Goal: Entertainment & Leisure: Consume media (video, audio)

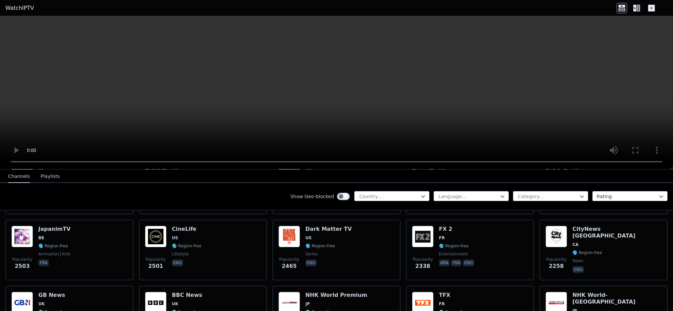
scroll to position [224, 0]
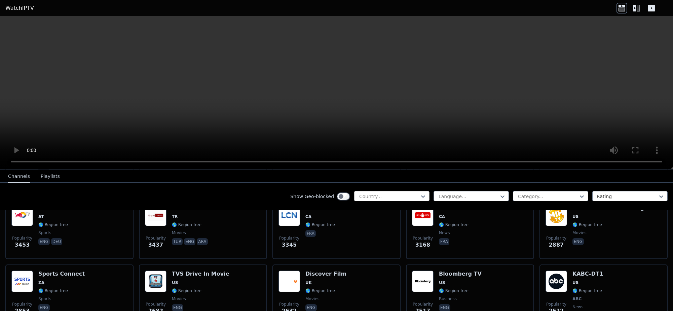
click at [394, 197] on div at bounding box center [389, 196] width 61 height 7
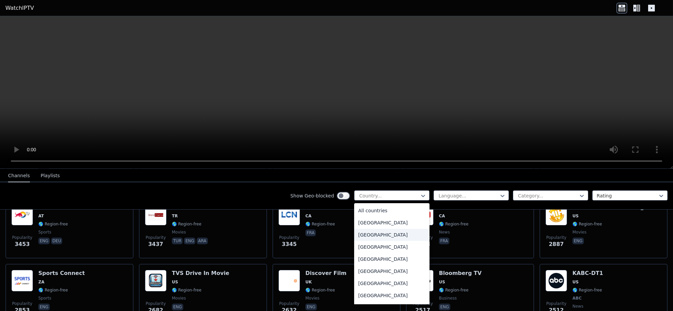
click at [372, 236] on div "[GEOGRAPHIC_DATA]" at bounding box center [391, 234] width 75 height 12
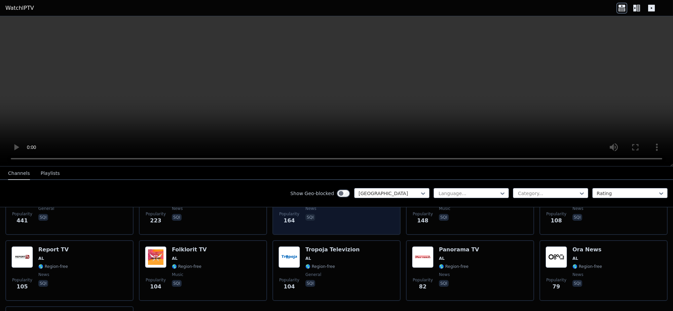
scroll to position [56, 0]
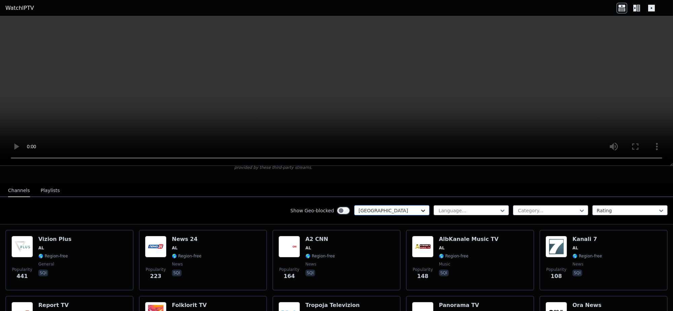
click at [420, 207] on icon at bounding box center [423, 210] width 7 height 7
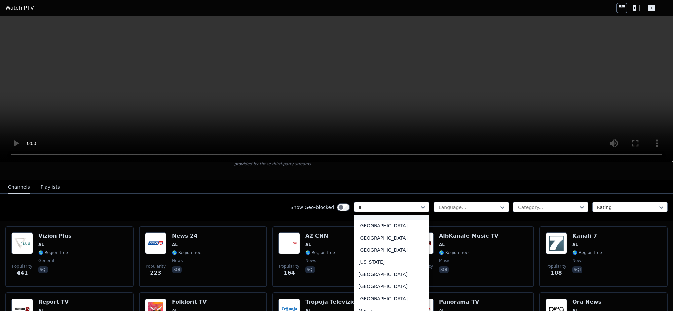
scroll to position [0, 0]
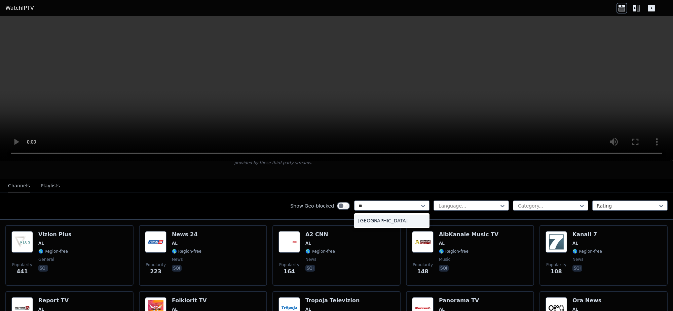
type input "*"
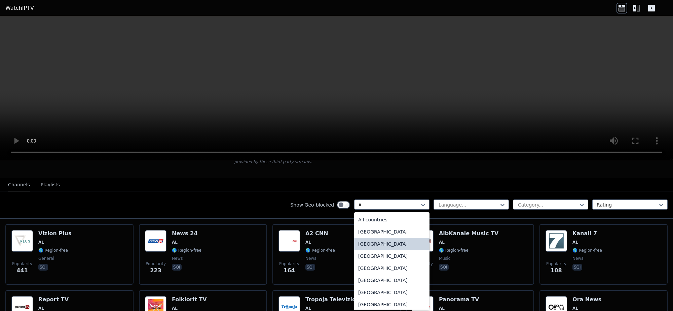
type input "**"
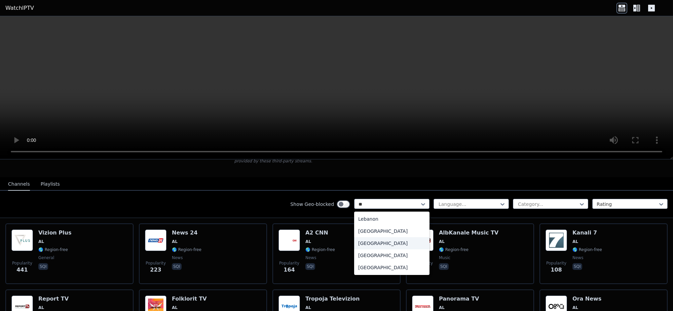
click at [375, 239] on div "[GEOGRAPHIC_DATA]" at bounding box center [391, 243] width 75 height 12
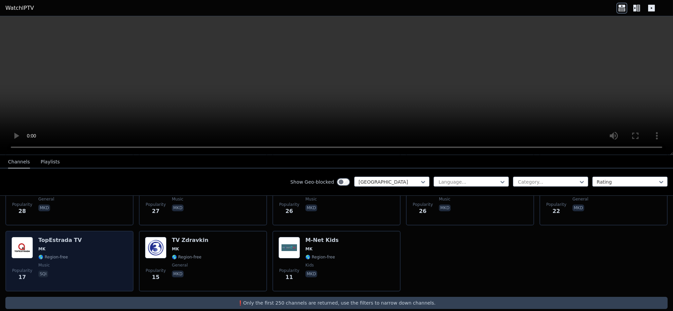
scroll to position [176, 0]
click at [47, 237] on div "TopEstrada TV MK 🌎 Region-free music sqi" at bounding box center [59, 261] width 43 height 48
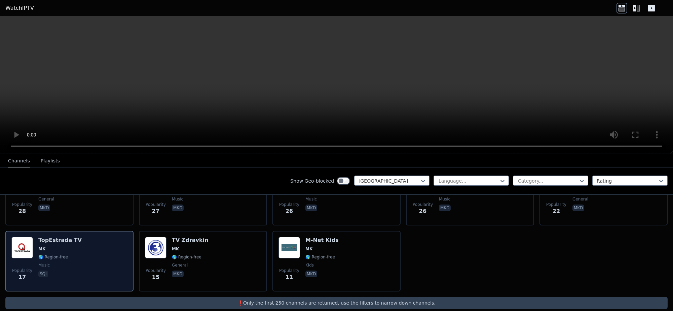
scroll to position [175, 0]
click at [47, 237] on div "TopEstrada TV MK 🌎 Region-free music sqi" at bounding box center [59, 261] width 43 height 48
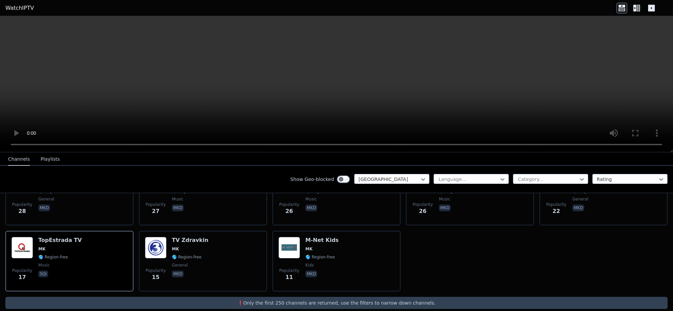
scroll to position [173, 0]
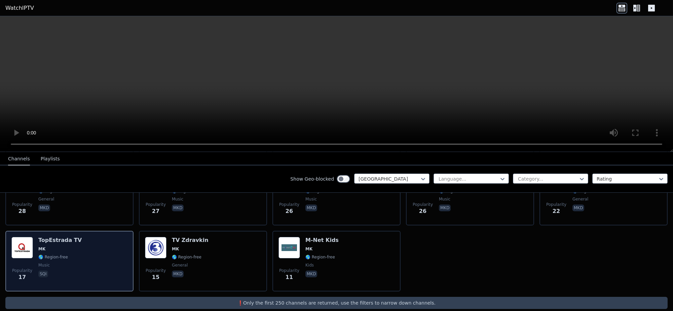
click at [51, 246] on span "MK" at bounding box center [59, 248] width 43 height 5
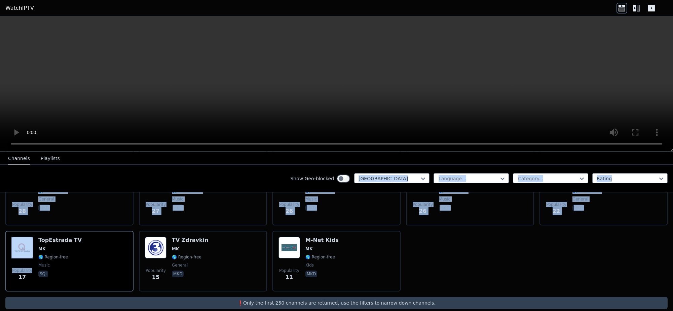
scroll to position [0, 0]
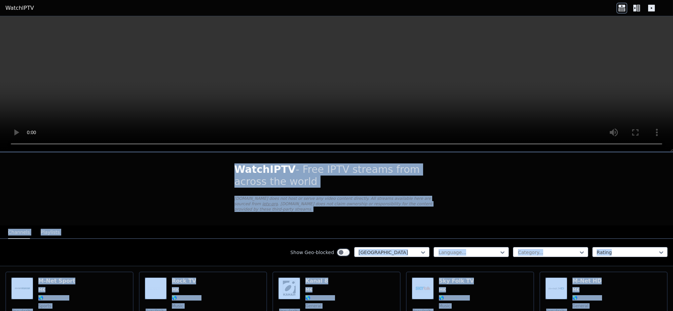
drag, startPoint x: 35, startPoint y: 263, endPoint x: 117, endPoint y: 105, distance: 178.5
click at [117, 105] on div "WatchIPTV - Free IPTV streams from across the world [DOMAIN_NAME] does not host…" at bounding box center [336, 163] width 673 height 294
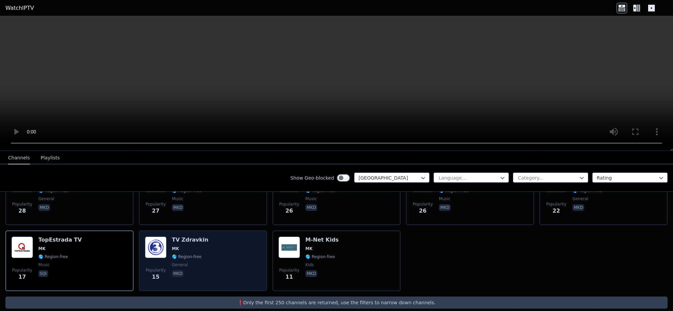
scroll to position [172, 0]
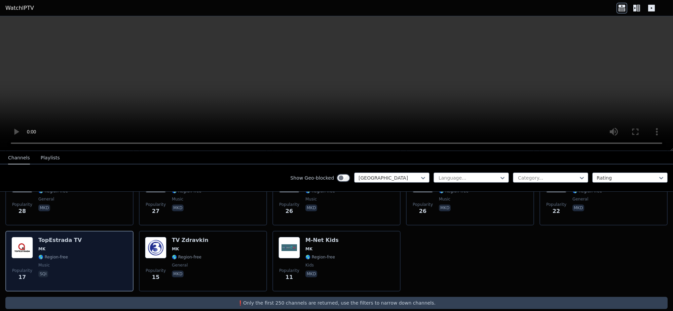
click at [72, 252] on div "TopEstrada TV MK 🌎 Region-free music sqi" at bounding box center [59, 261] width 43 height 48
click at [21, 240] on img at bounding box center [22, 248] width 22 height 22
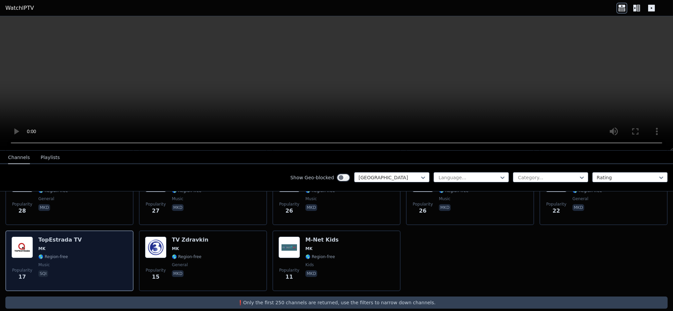
click at [52, 254] on span "🌎 Region-free" at bounding box center [53, 256] width 30 height 5
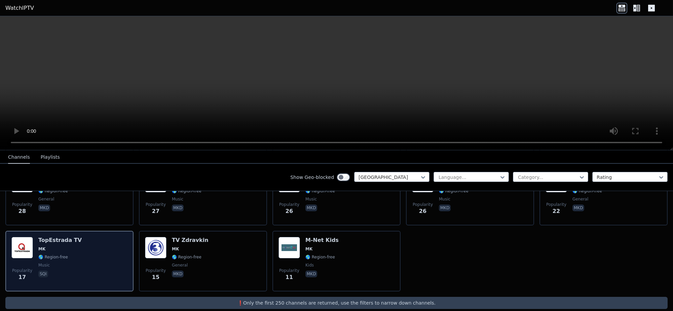
click at [52, 254] on span "🌎 Region-free" at bounding box center [53, 256] width 30 height 5
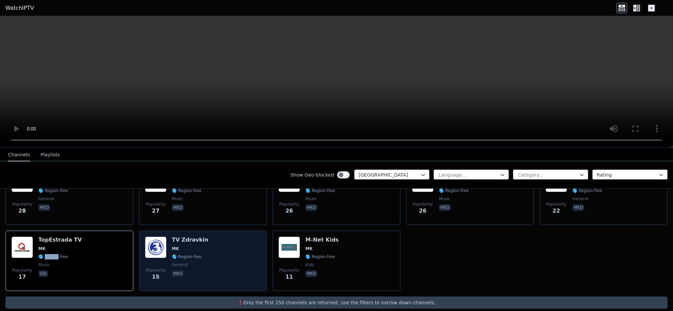
scroll to position [0, 0]
